Goal: Task Accomplishment & Management: Use online tool/utility

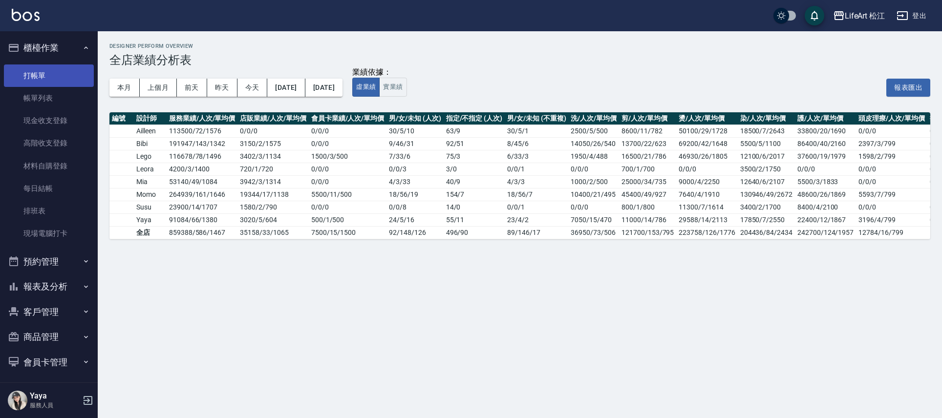
click at [47, 74] on link "打帳單" at bounding box center [49, 75] width 90 height 22
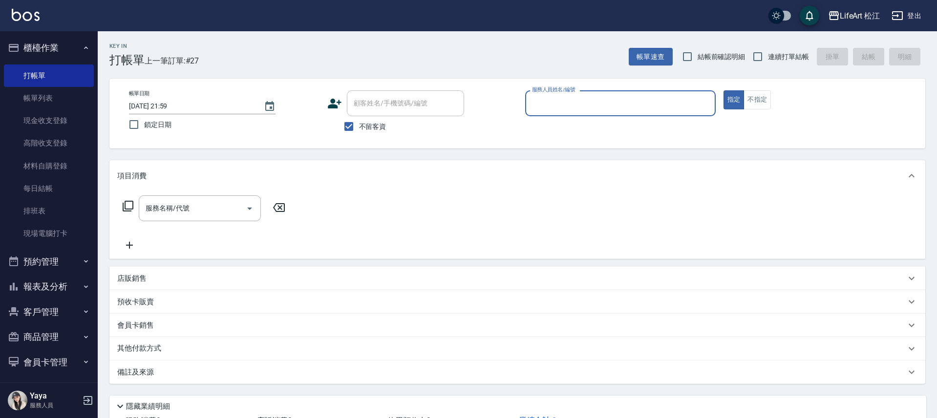
click at [574, 95] on input "服務人員姓名/編號" at bounding box center [621, 103] width 182 height 17
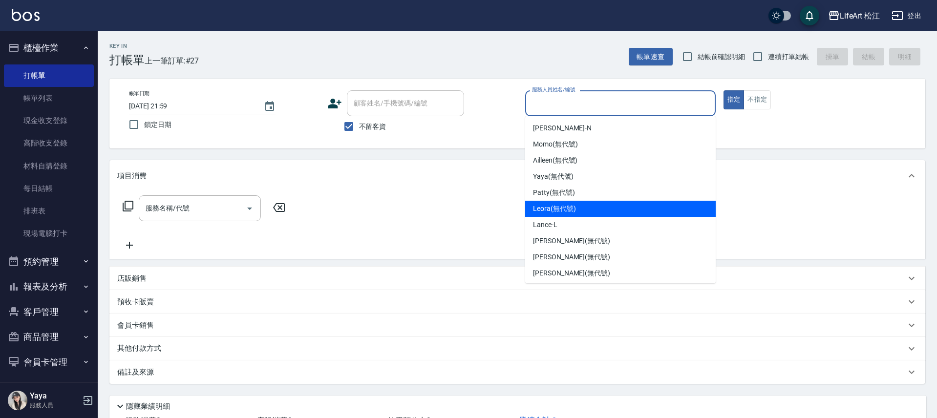
click at [583, 203] on div "Leora (無代號)" at bounding box center [620, 209] width 191 height 16
type input "Leora(無代號)"
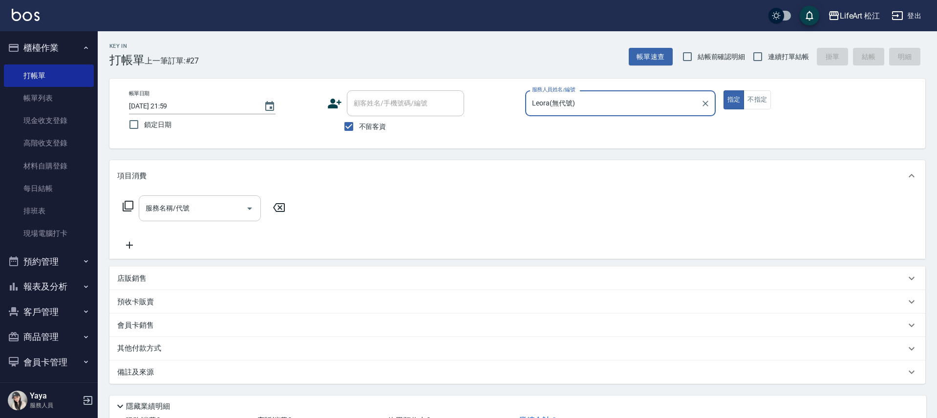
click at [192, 216] on input "服務名稱/代號" at bounding box center [192, 208] width 99 height 17
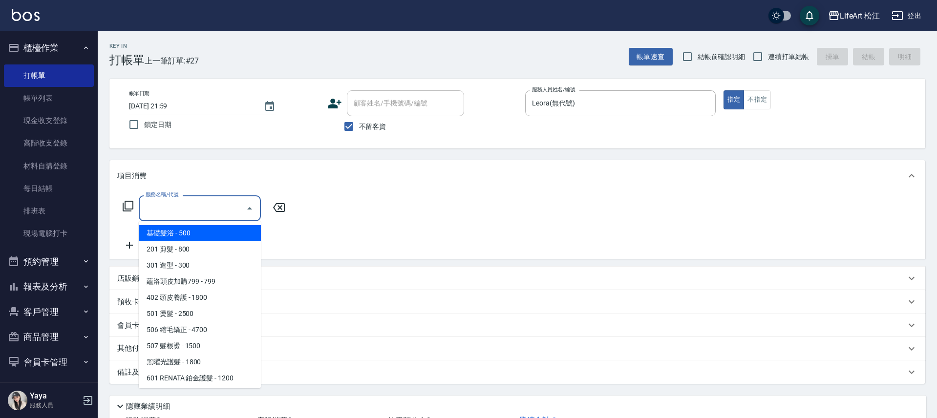
click at [200, 230] on span "基礎髮浴 - 500" at bounding box center [200, 233] width 122 height 16
type input "基礎髮浴 (101)"
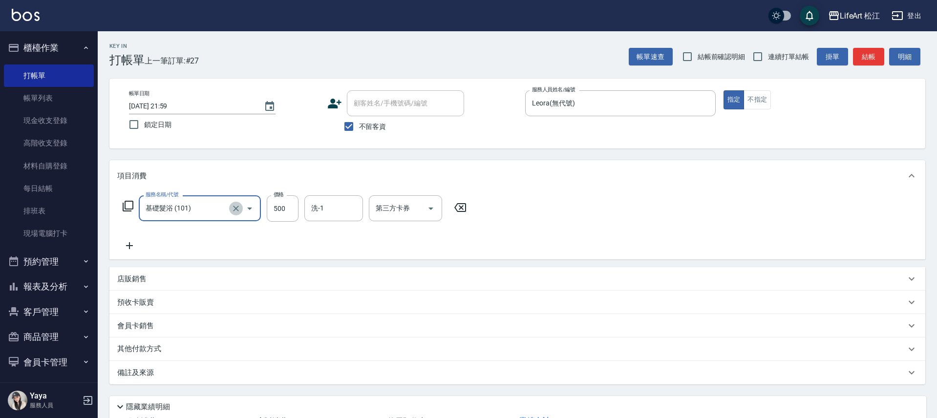
click at [236, 209] on icon "Clear" at bounding box center [236, 209] width 10 height 10
click at [190, 206] on input "服務名稱/代號" at bounding box center [186, 208] width 86 height 17
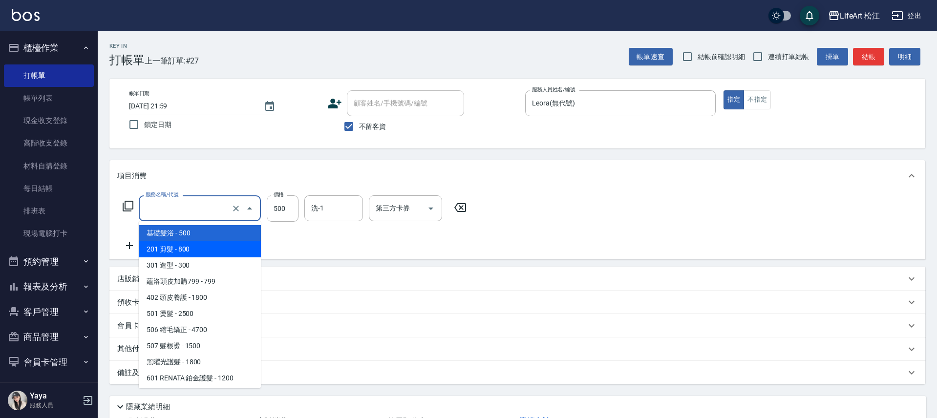
click at [186, 245] on span "201 剪髮 - 800" at bounding box center [200, 249] width 122 height 16
type input "201 剪髮(201)"
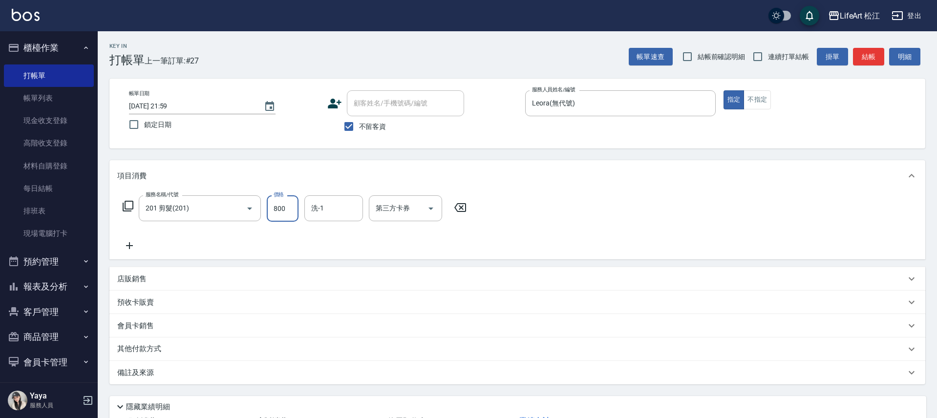
click at [283, 212] on input "800" at bounding box center [283, 208] width 32 height 26
type input "500"
click at [180, 374] on div "備註及來源" at bounding box center [511, 373] width 789 height 10
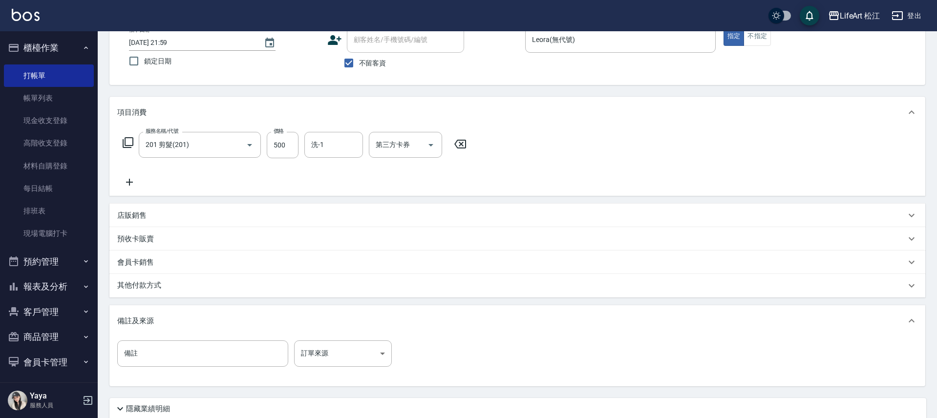
scroll to position [66, 0]
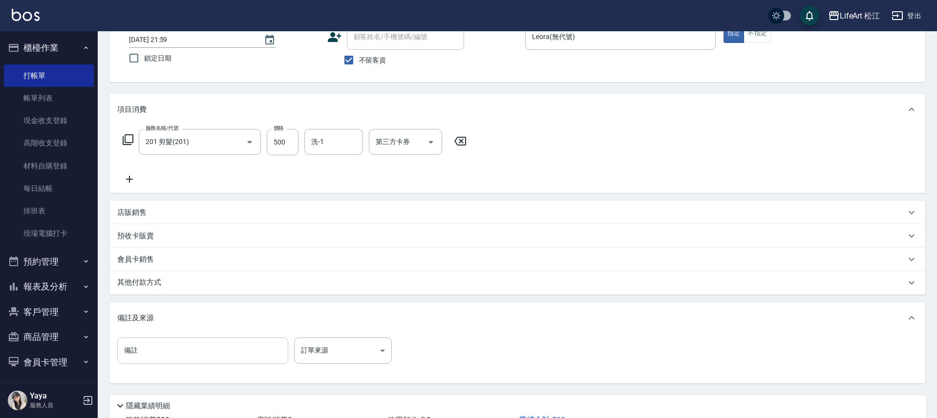
click at [189, 350] on input "備註" at bounding box center [202, 351] width 171 height 26
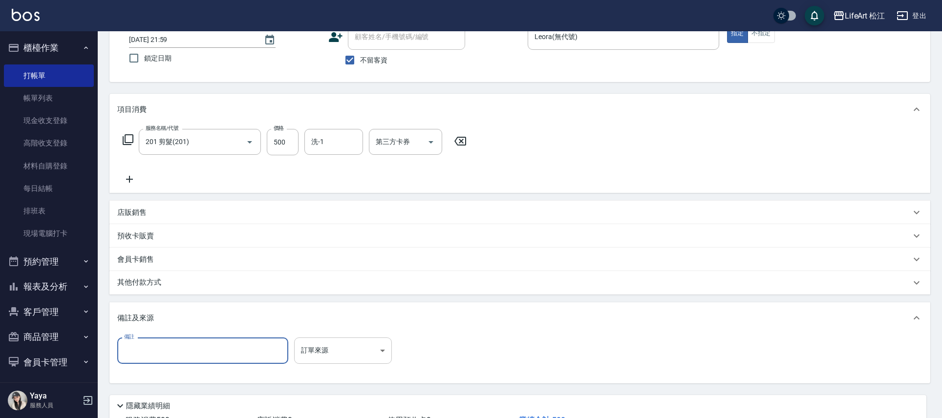
click at [337, 356] on body "LifeArt 松江 登出 櫃檯作業 打帳單 帳單列表 現金收支登錄 高階收支登錄 材料自購登錄 每日結帳 排班表 現場電腦打卡 預約管理 預約管理 單日預約…" at bounding box center [471, 212] width 942 height 556
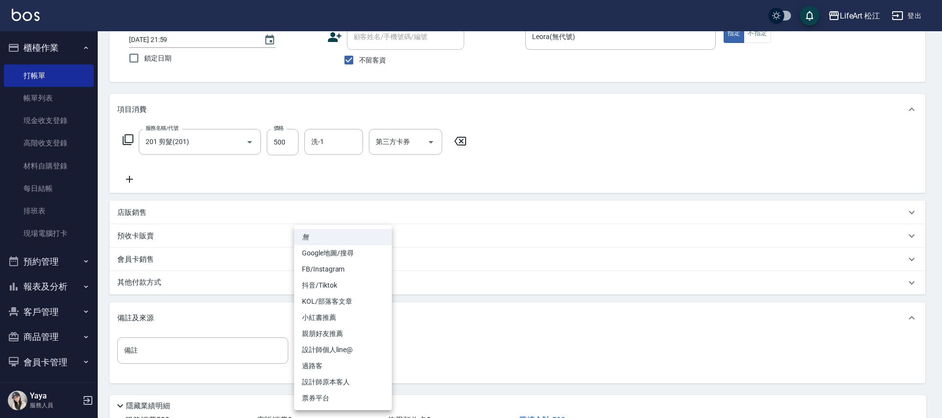
click at [338, 381] on li "設計師原本客人" at bounding box center [343, 382] width 98 height 16
type input "設計師原本客人"
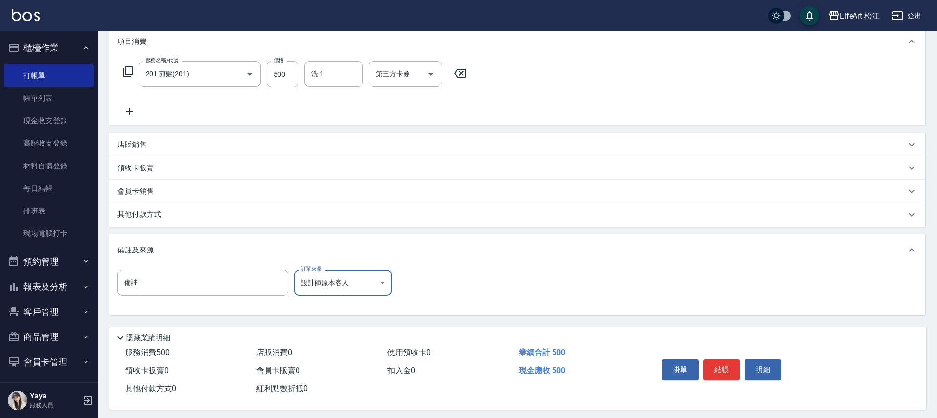
scroll to position [142, 0]
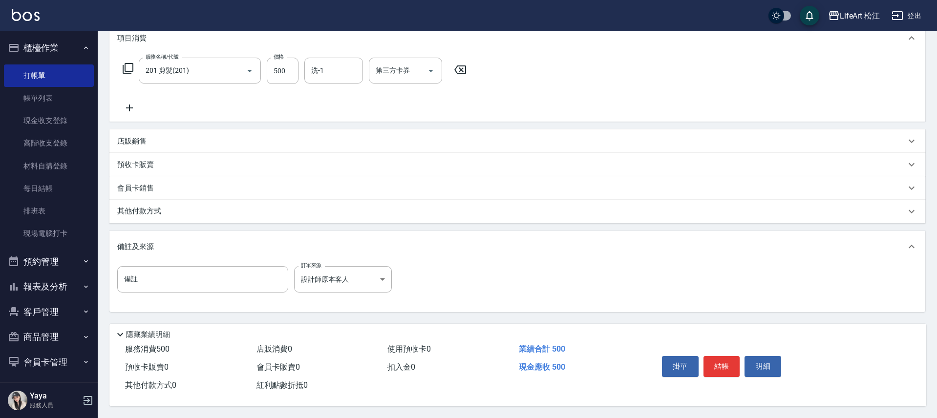
click at [164, 211] on p "其他付款方式" at bounding box center [141, 211] width 49 height 11
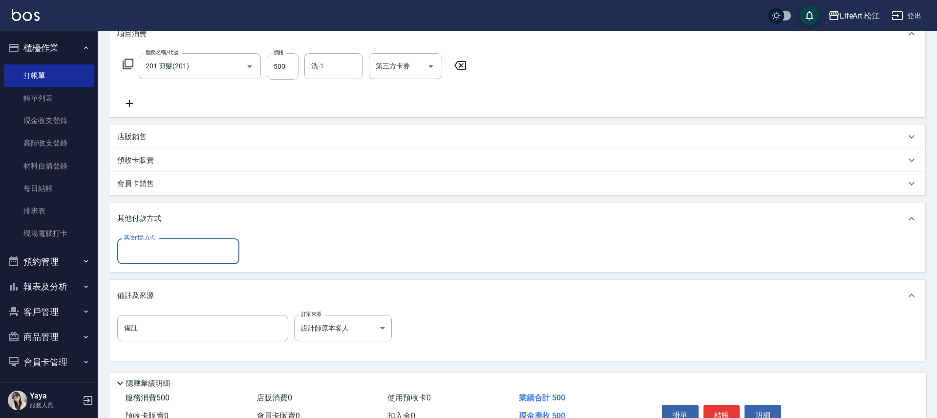
scroll to position [0, 0]
click at [138, 249] on input "其他付款方式" at bounding box center [178, 251] width 113 height 17
click at [155, 276] on span "轉帳" at bounding box center [178, 276] width 122 height 16
type input "轉帳"
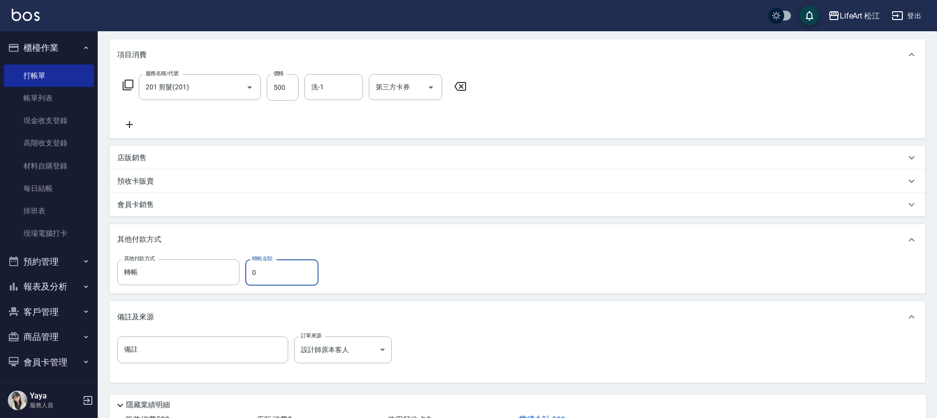
scroll to position [0, 0]
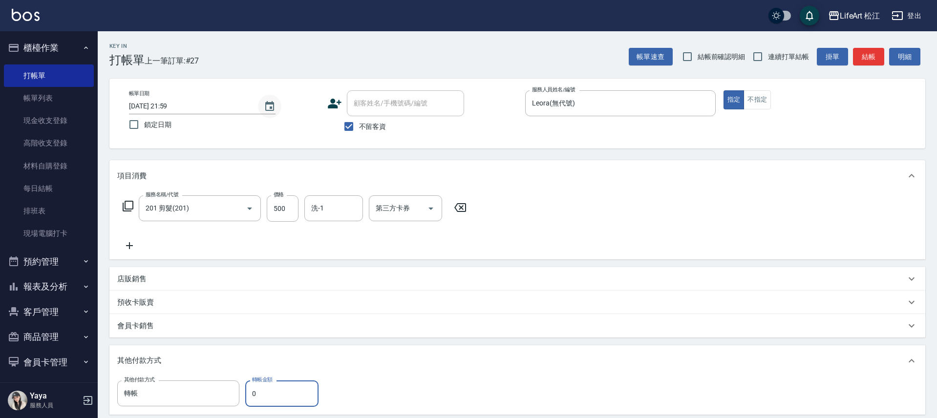
click at [273, 103] on icon "Choose date, selected date is 2025-08-23" at bounding box center [269, 106] width 9 height 10
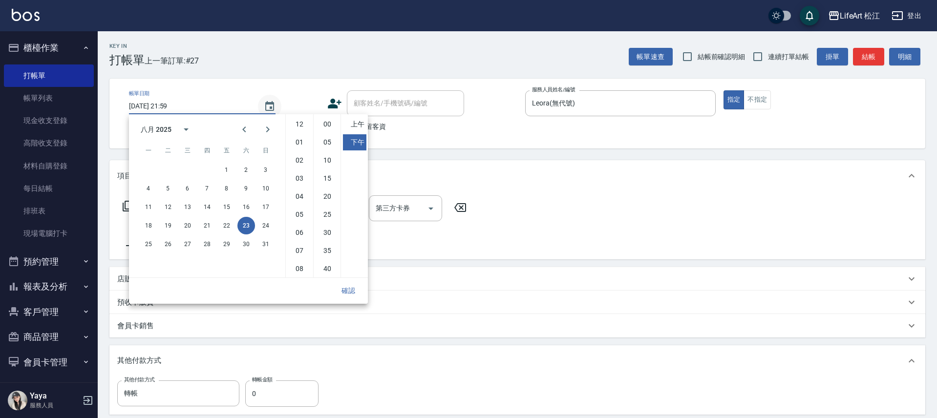
scroll to position [55, 0]
click at [266, 224] on button "24" at bounding box center [266, 226] width 18 height 18
type input "[DATE] 21:59"
click at [349, 291] on button "確認" at bounding box center [348, 291] width 31 height 18
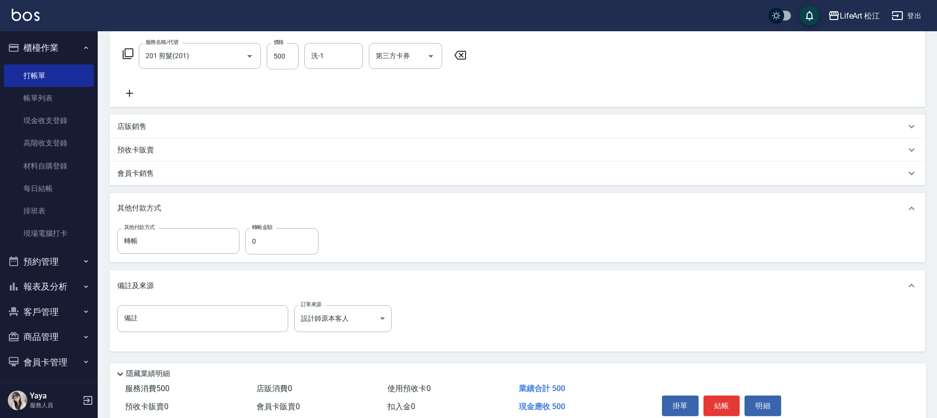
scroll to position [112, 0]
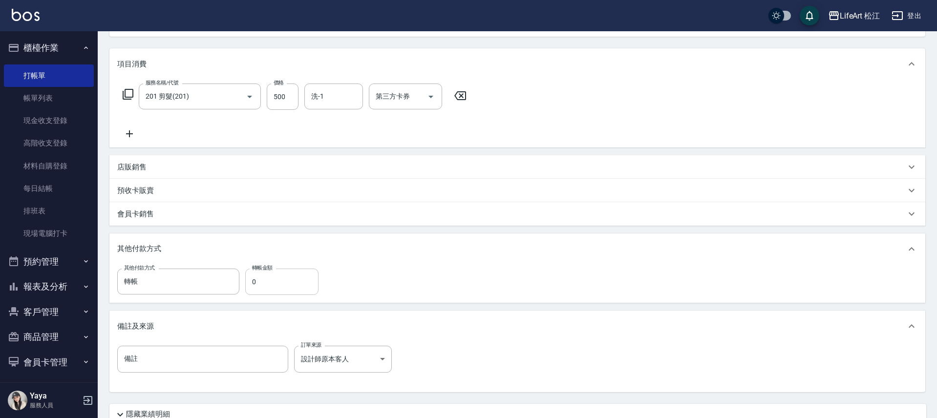
click at [272, 280] on input "0" at bounding box center [281, 282] width 73 height 26
type input "500"
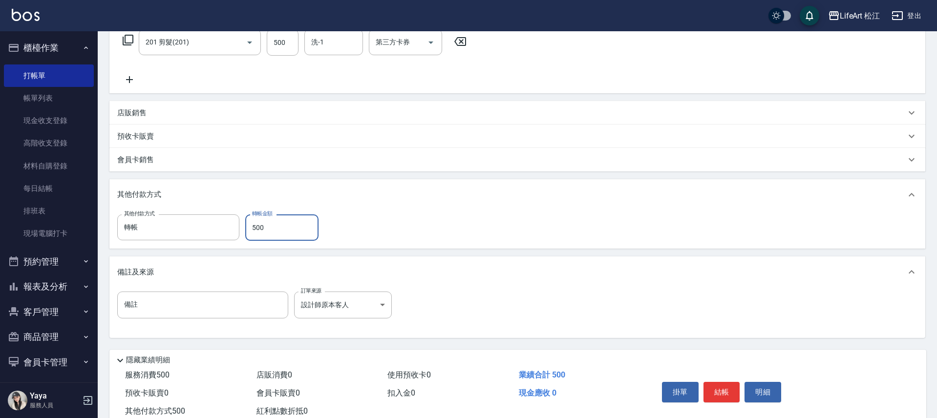
scroll to position [196, 0]
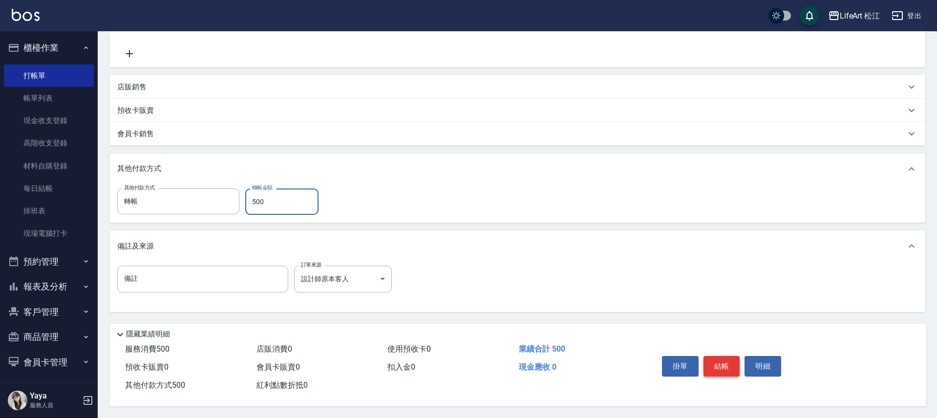
click at [722, 361] on button "結帳" at bounding box center [722, 366] width 37 height 21
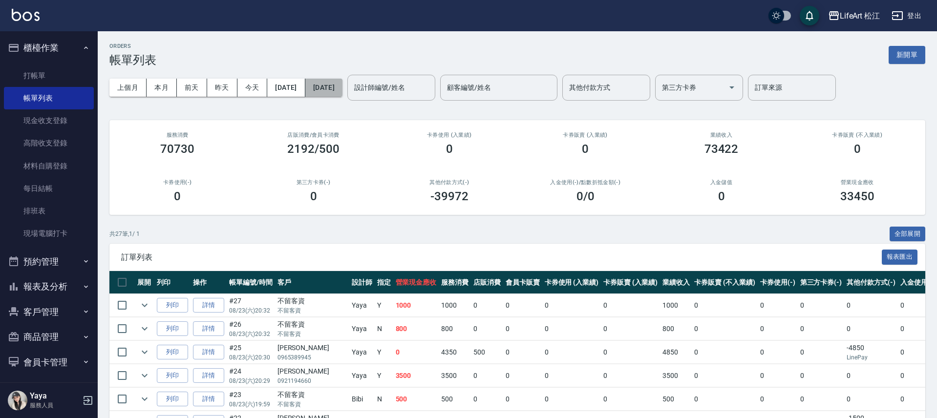
click at [342, 87] on button "[DATE]" at bounding box center [323, 88] width 37 height 18
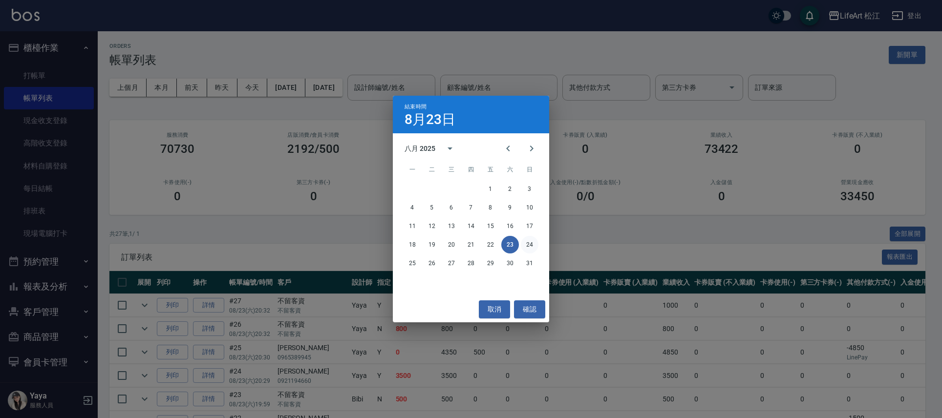
click at [533, 242] on button "24" at bounding box center [530, 245] width 18 height 18
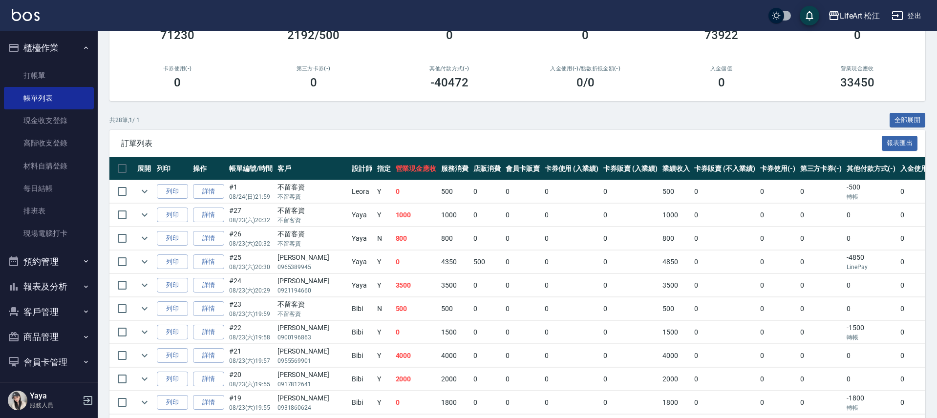
scroll to position [258, 0]
